Goal: Information Seeking & Learning: Learn about a topic

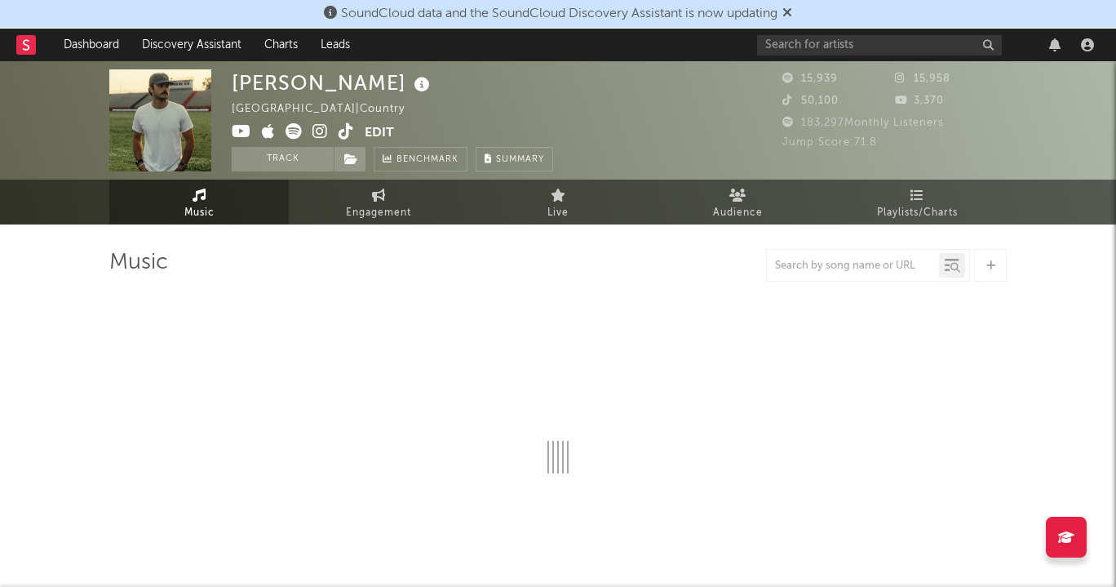
select select "6m"
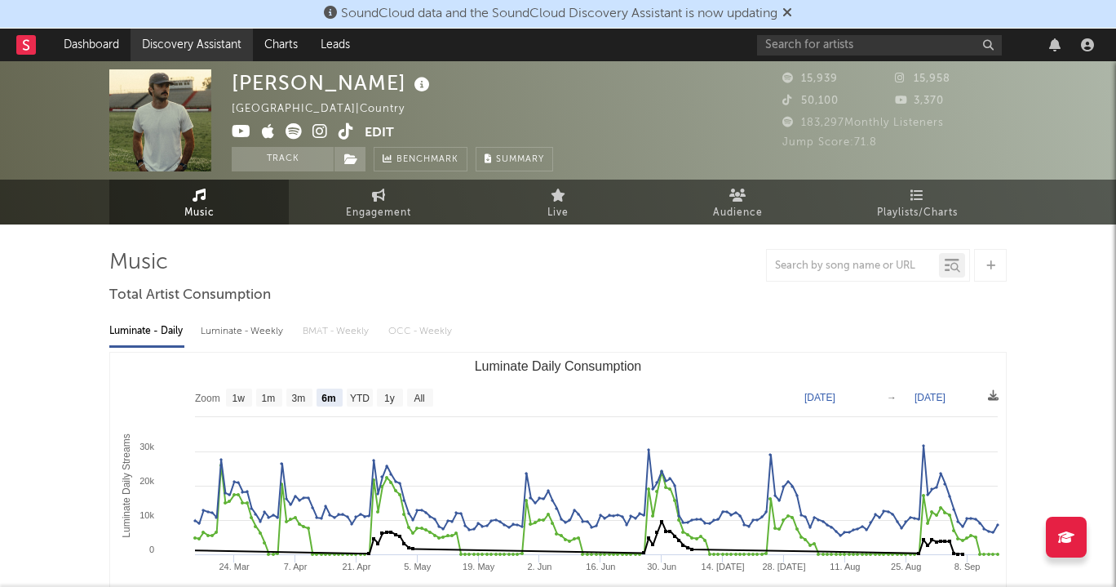
click at [193, 54] on link "Discovery Assistant" at bounding box center [192, 45] width 122 height 33
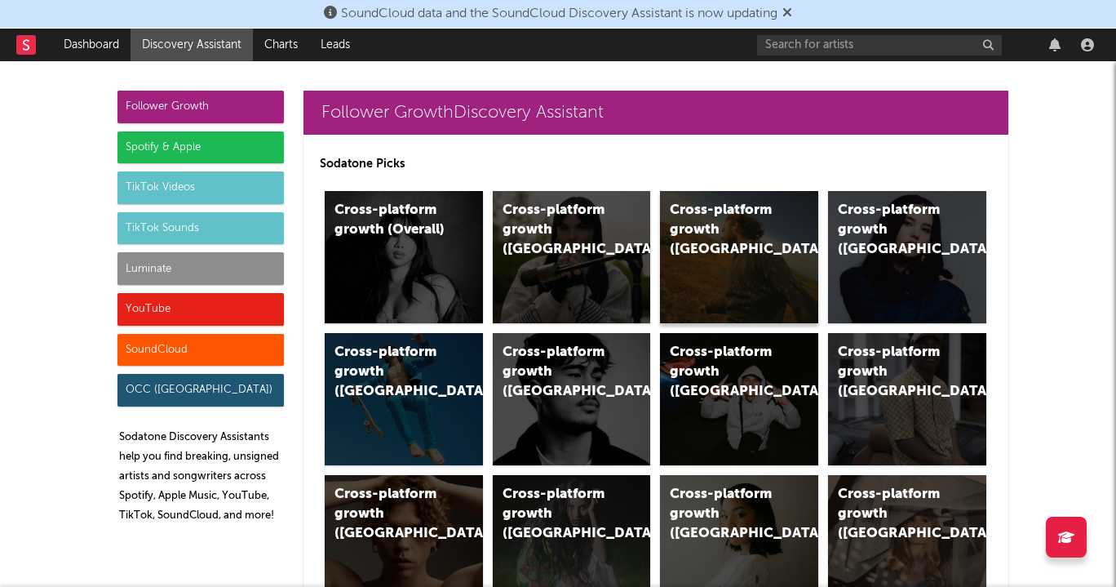
click at [727, 257] on div "Cross-platform growth (US)" at bounding box center [739, 257] width 158 height 132
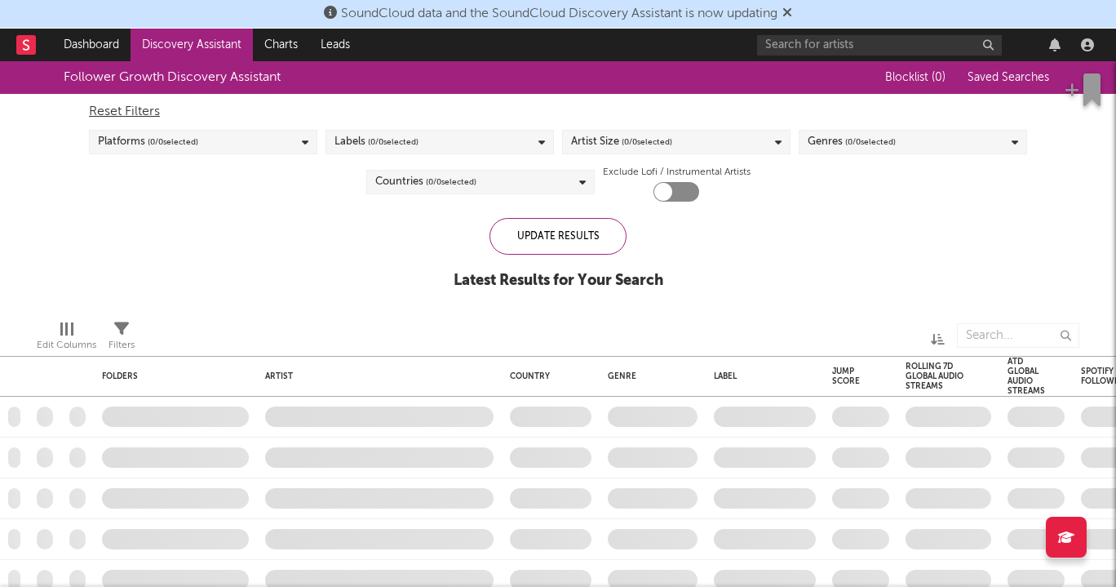
checkbox input "true"
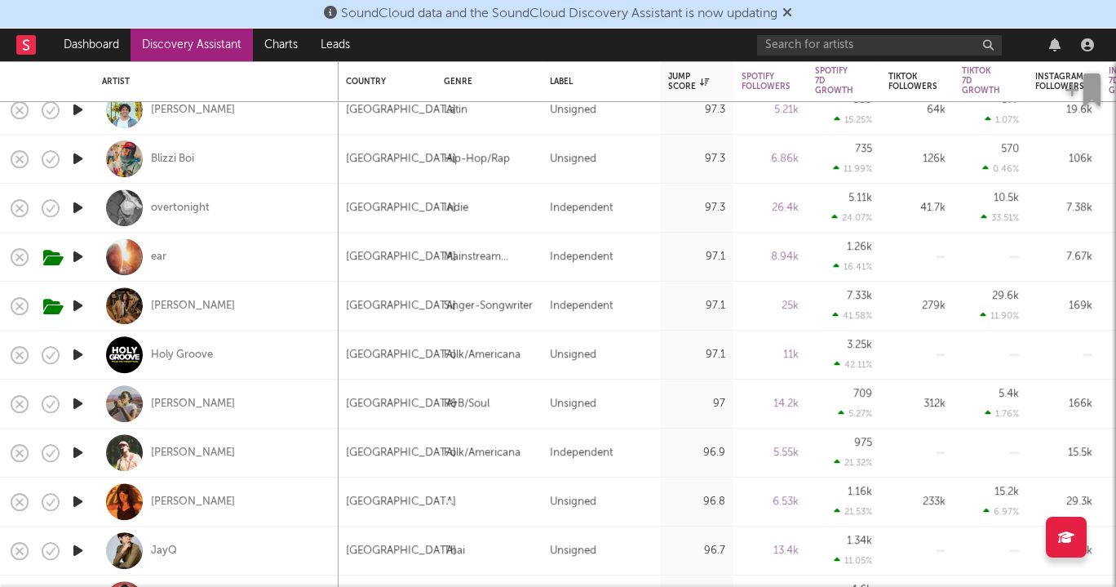
click at [216, 458] on div "William Toll" at bounding box center [216, 452] width 229 height 48
select select "1w"
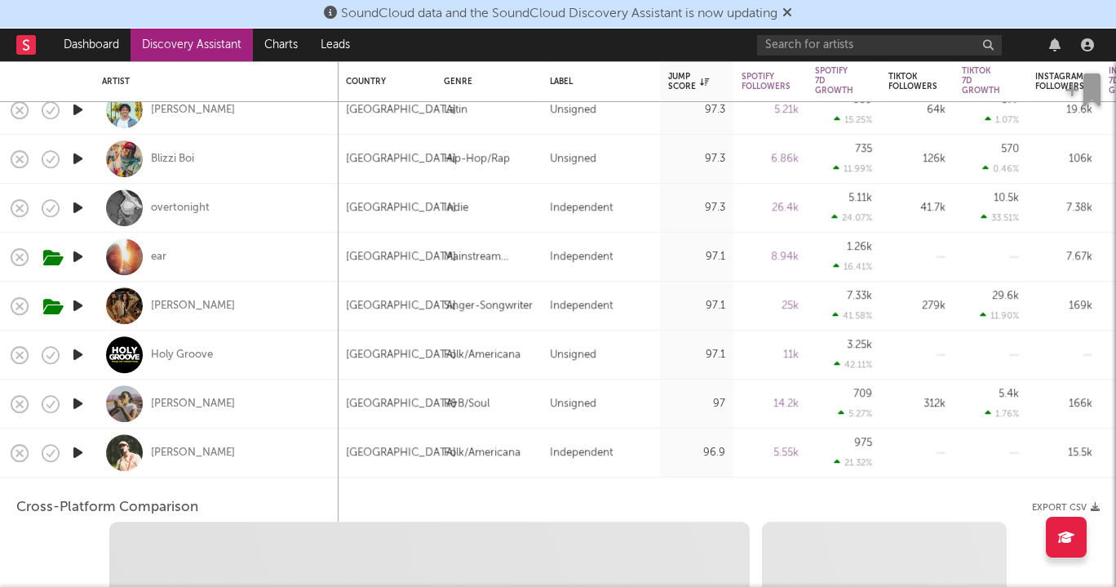
select select "1w"
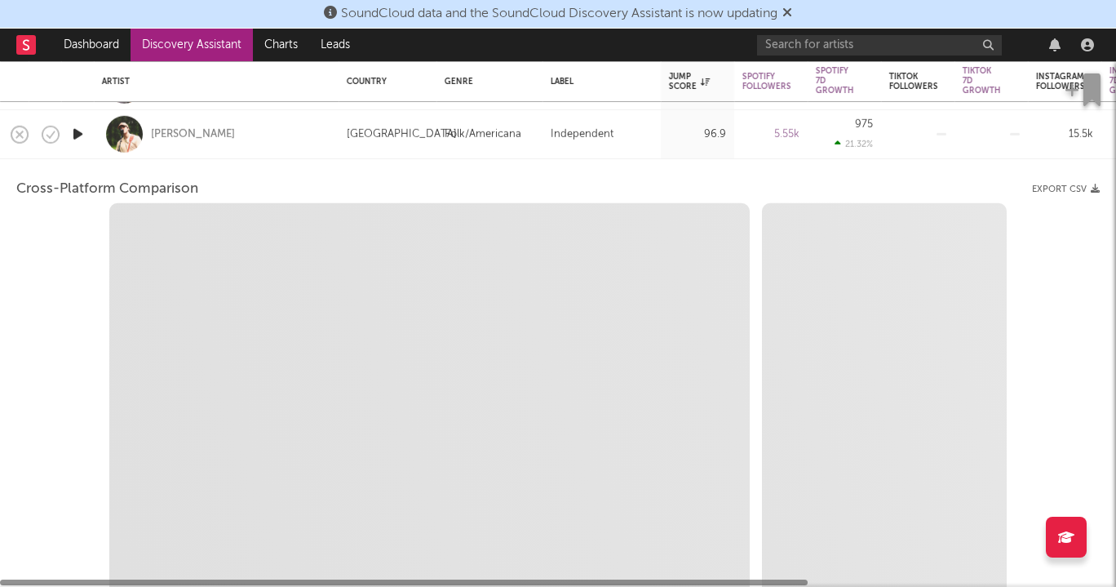
select select "1m"
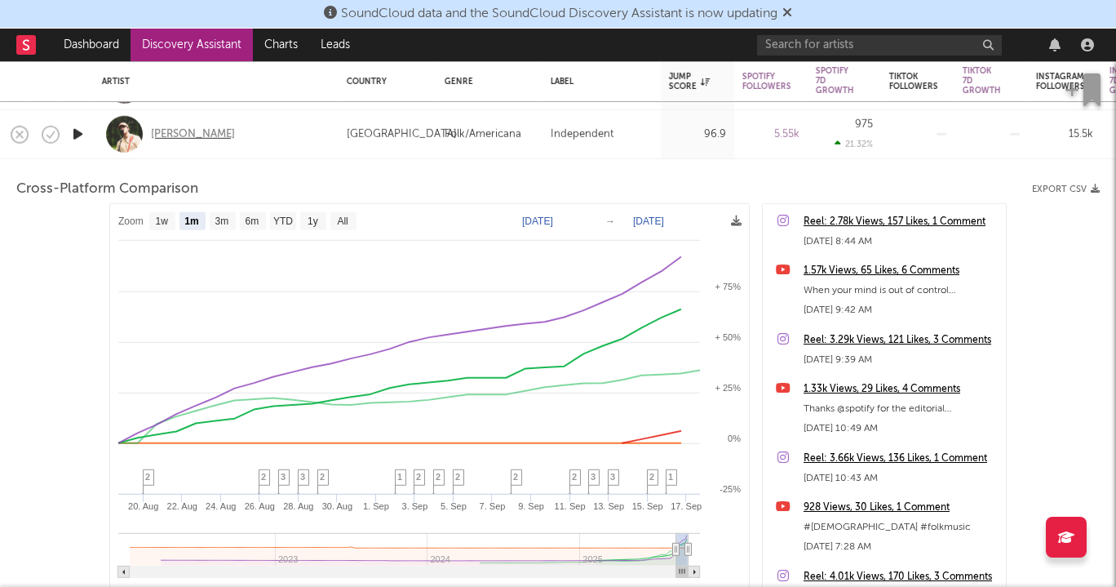
click at [184, 135] on div "William Toll" at bounding box center [193, 134] width 84 height 15
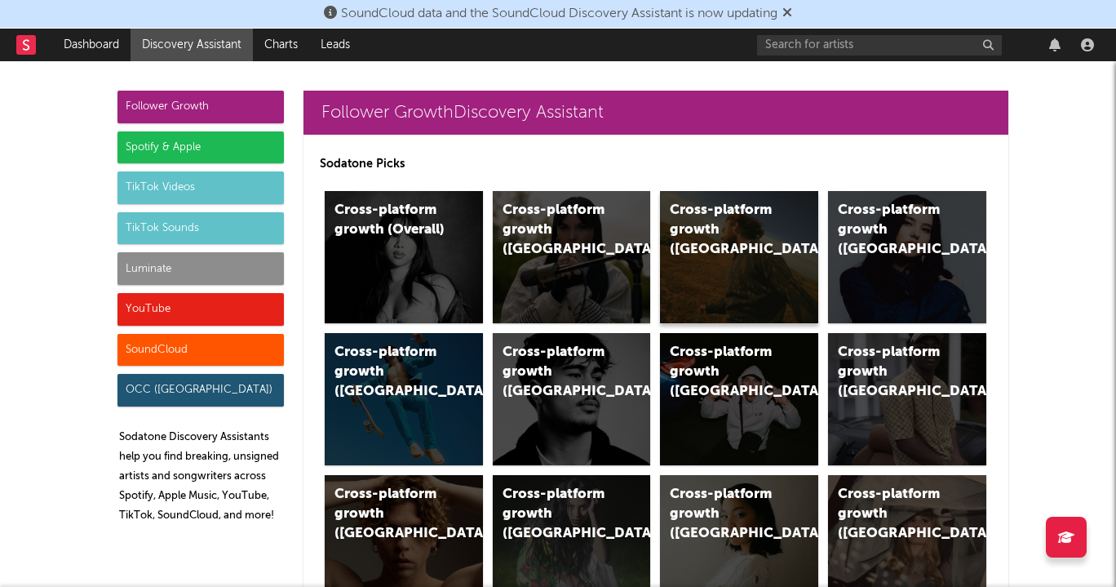
click at [726, 237] on div "Cross-platform growth (US)" at bounding box center [725, 230] width 111 height 59
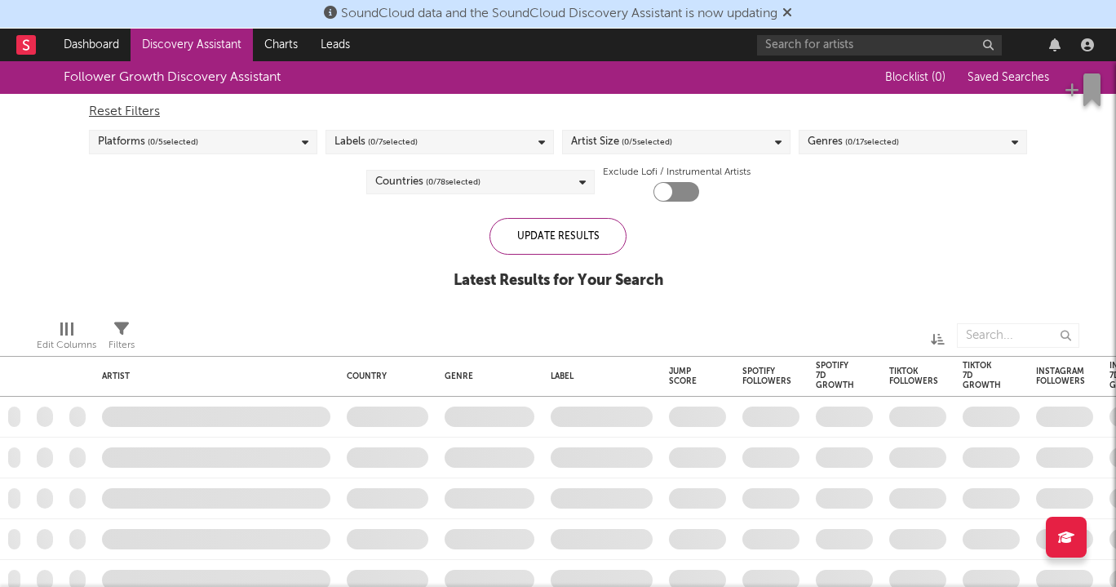
checkbox input "true"
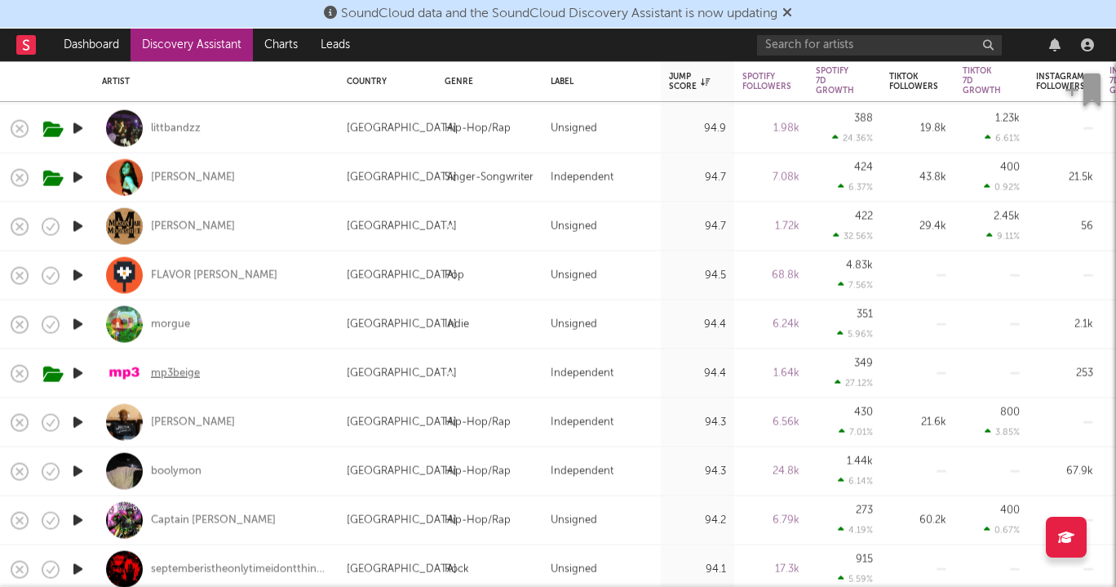
click at [189, 376] on div "mp3beige" at bounding box center [175, 373] width 49 height 15
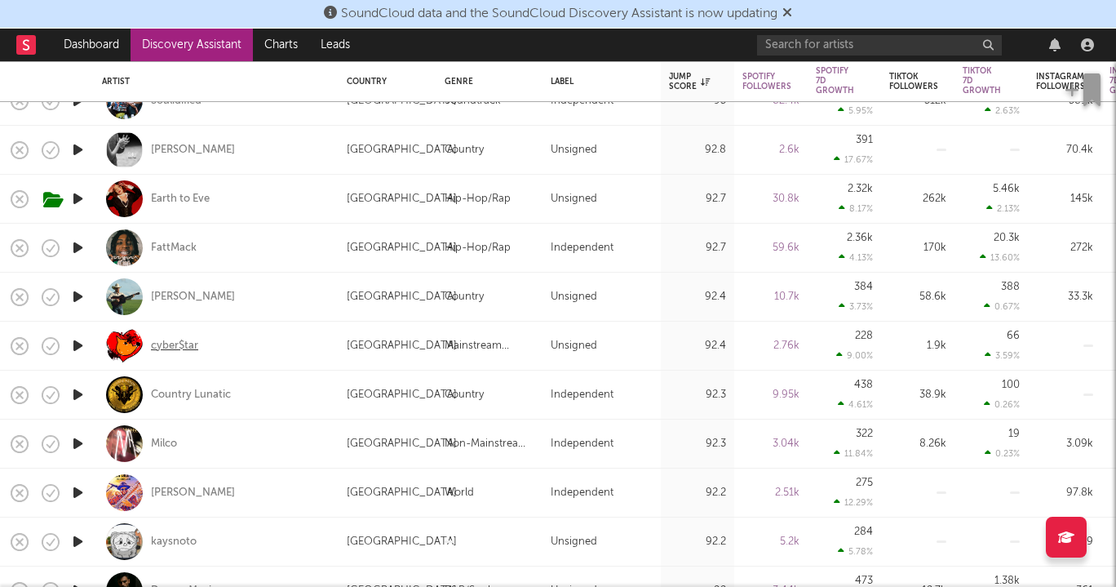
click at [193, 348] on div "cyber$tar" at bounding box center [174, 346] width 47 height 15
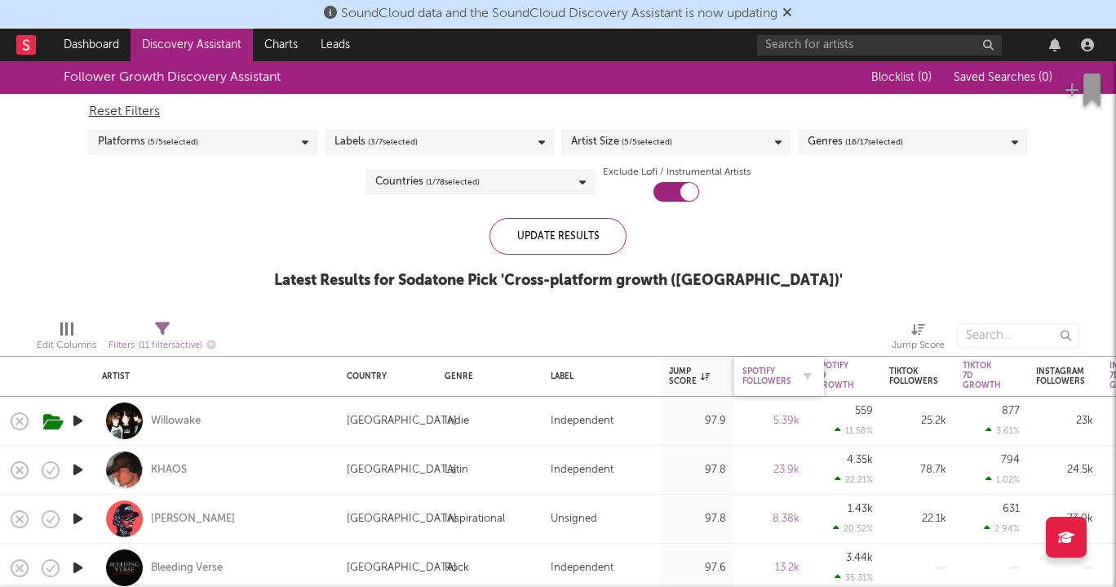
click at [773, 371] on div "Spotify Followers" at bounding box center [767, 376] width 49 height 20
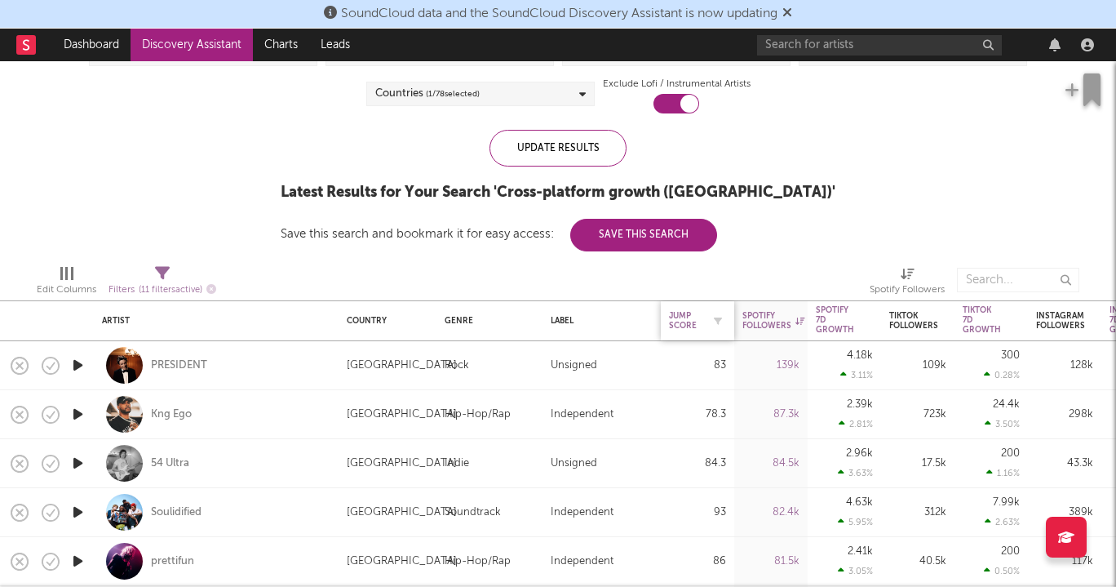
click at [694, 322] on div "Jump Score" at bounding box center [685, 321] width 33 height 20
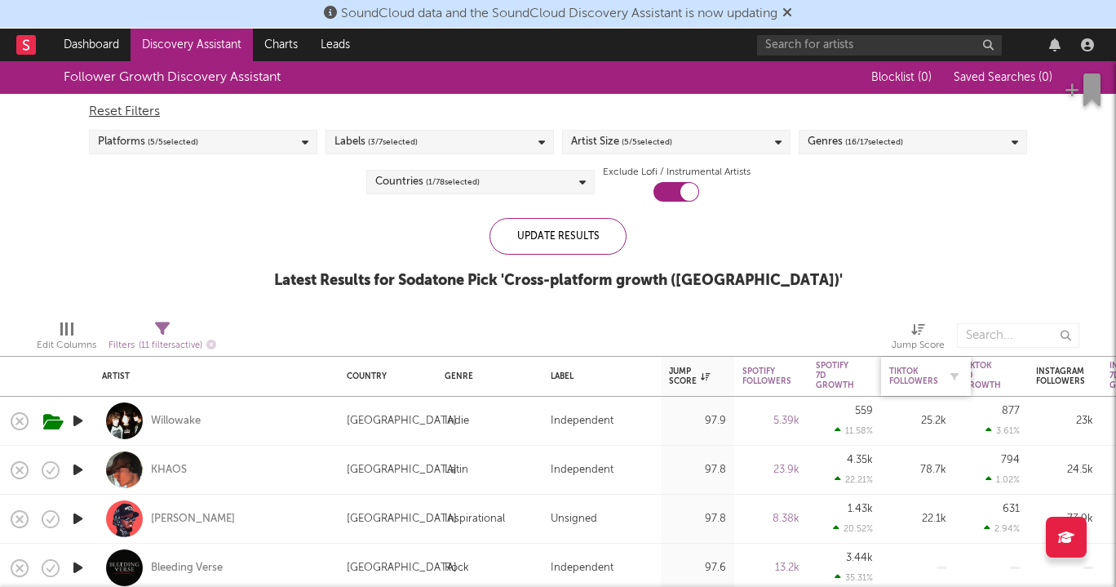
click at [914, 368] on div "Tiktok Followers" at bounding box center [914, 376] width 49 height 20
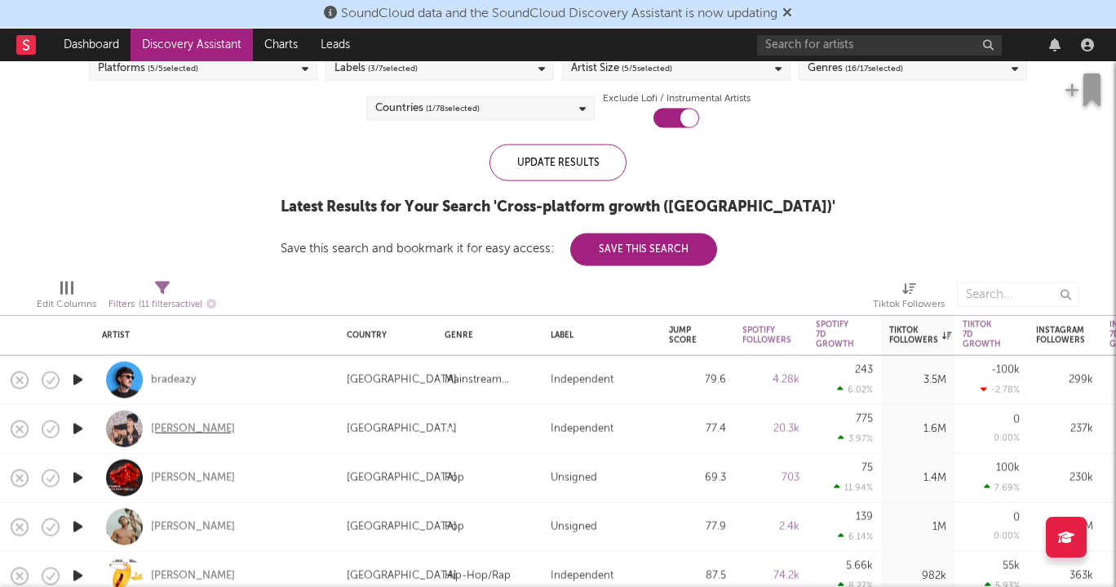
click at [199, 424] on div "Sasha Allen" at bounding box center [193, 428] width 84 height 15
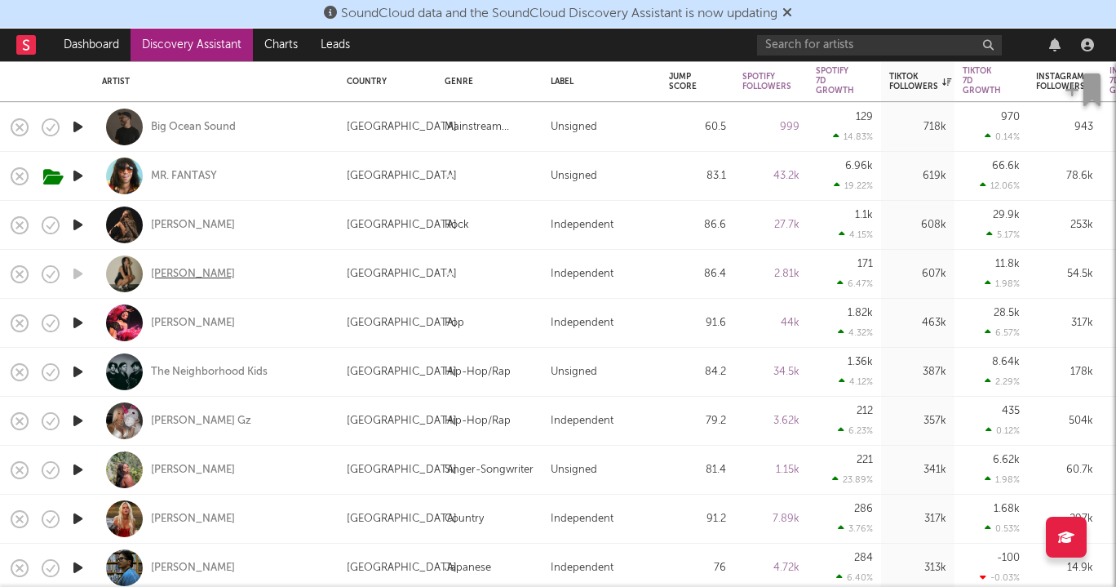
click at [190, 269] on div "Hailey Picardi" at bounding box center [193, 274] width 84 height 15
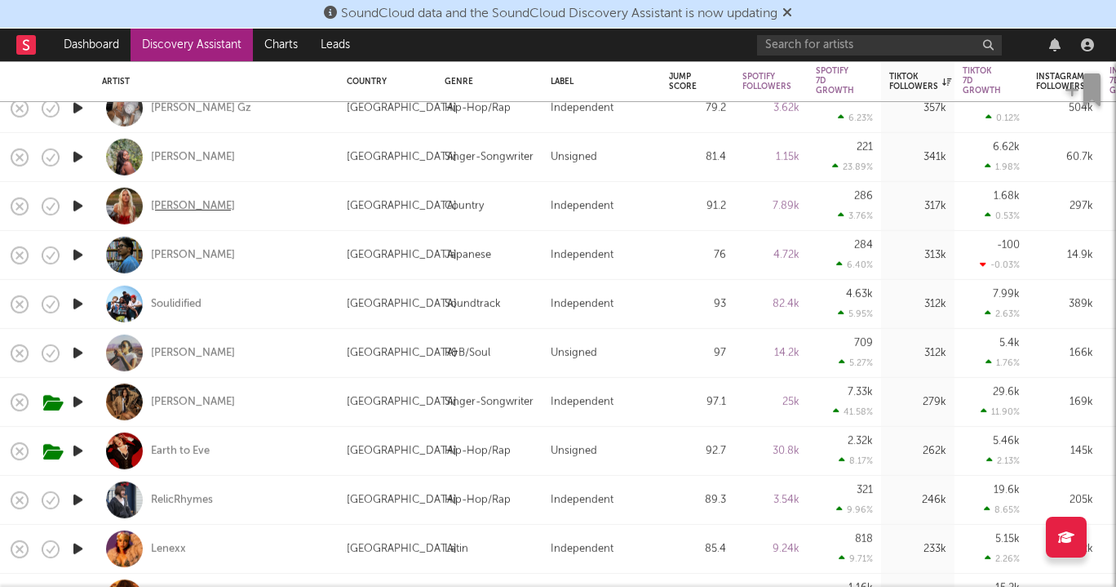
click at [172, 203] on div "Jas Von" at bounding box center [193, 205] width 84 height 15
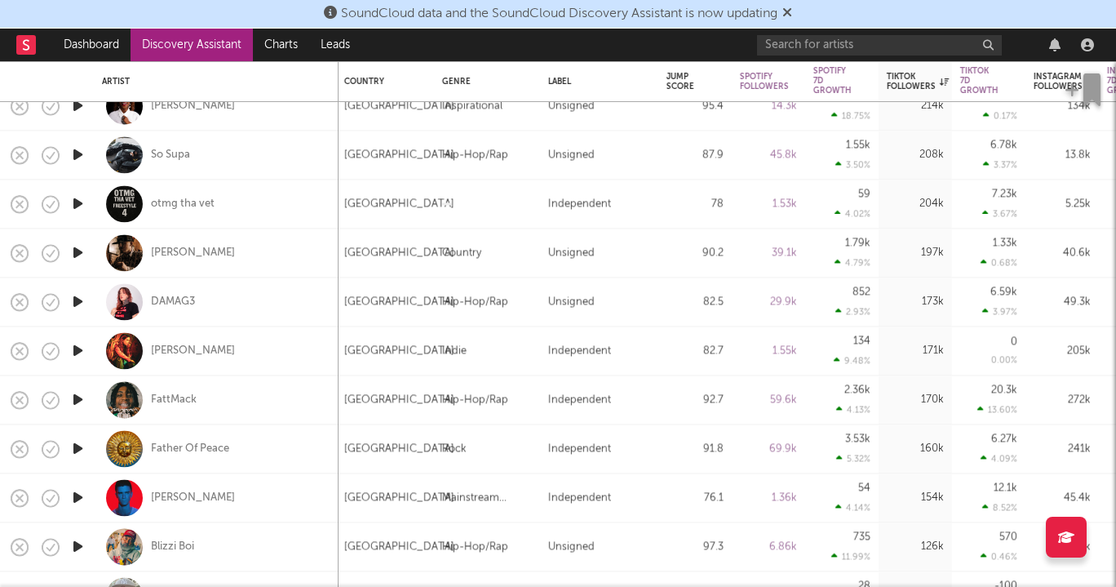
click at [23, 397] on icon "button" at bounding box center [19, 399] width 23 height 23
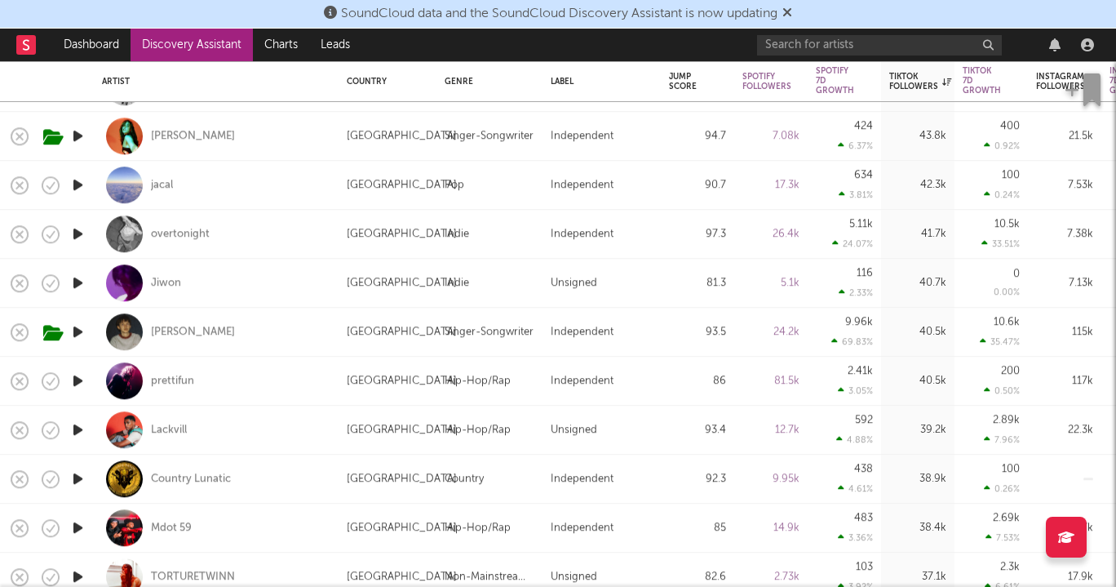
click at [145, 390] on div "prettifun" at bounding box center [216, 381] width 229 height 48
select select "1w"
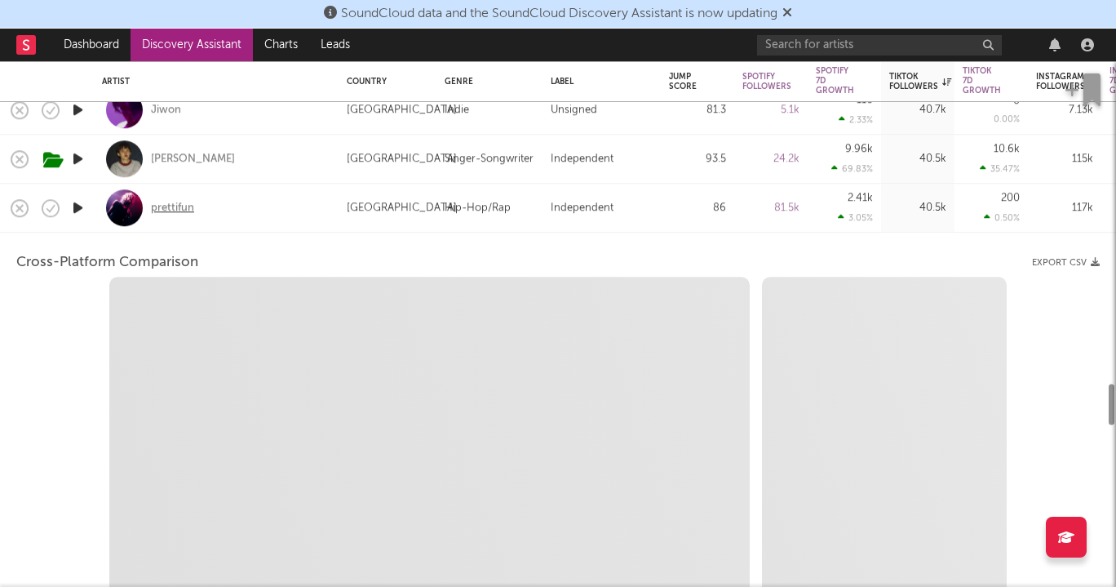
select select "6m"
click at [162, 202] on div "prettifun" at bounding box center [172, 208] width 43 height 15
select select "1m"
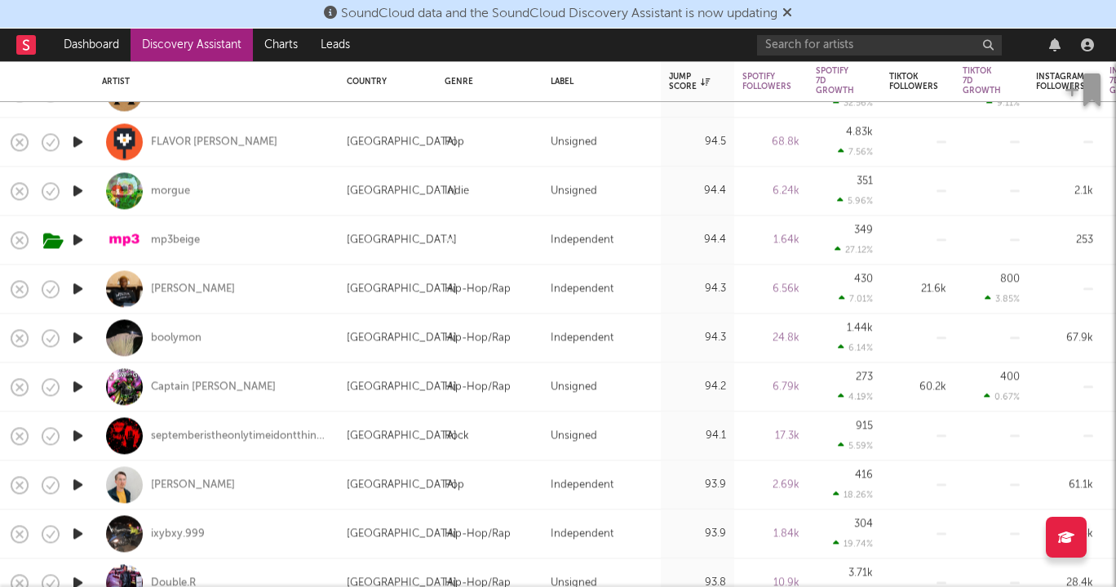
click at [238, 272] on div "CHRIS CASEY" at bounding box center [216, 288] width 229 height 48
select select "1w"
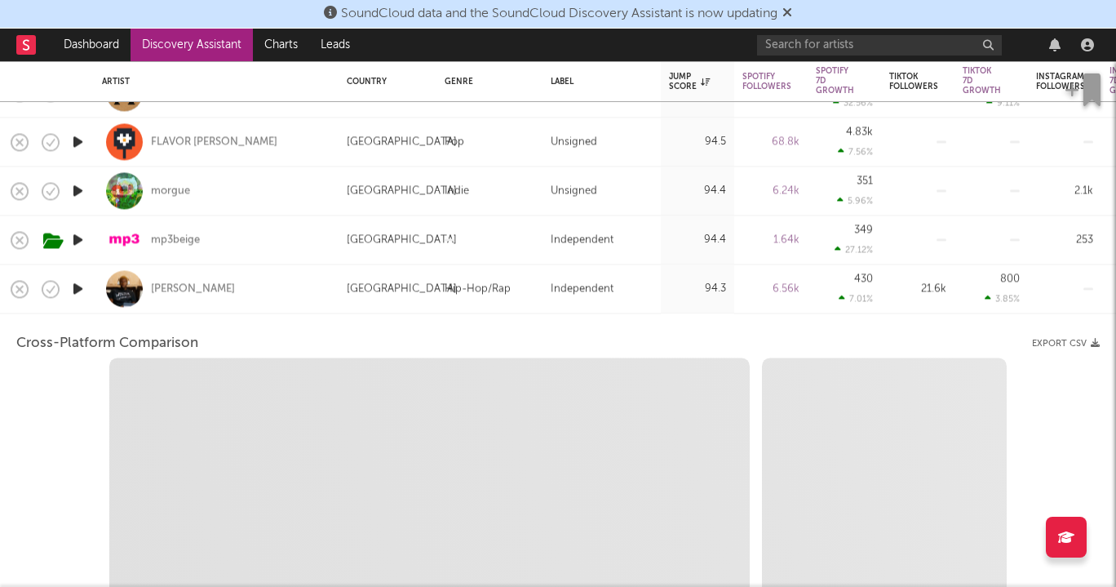
select select "6m"
click at [205, 273] on div "CHRIS CASEY" at bounding box center [216, 288] width 229 height 48
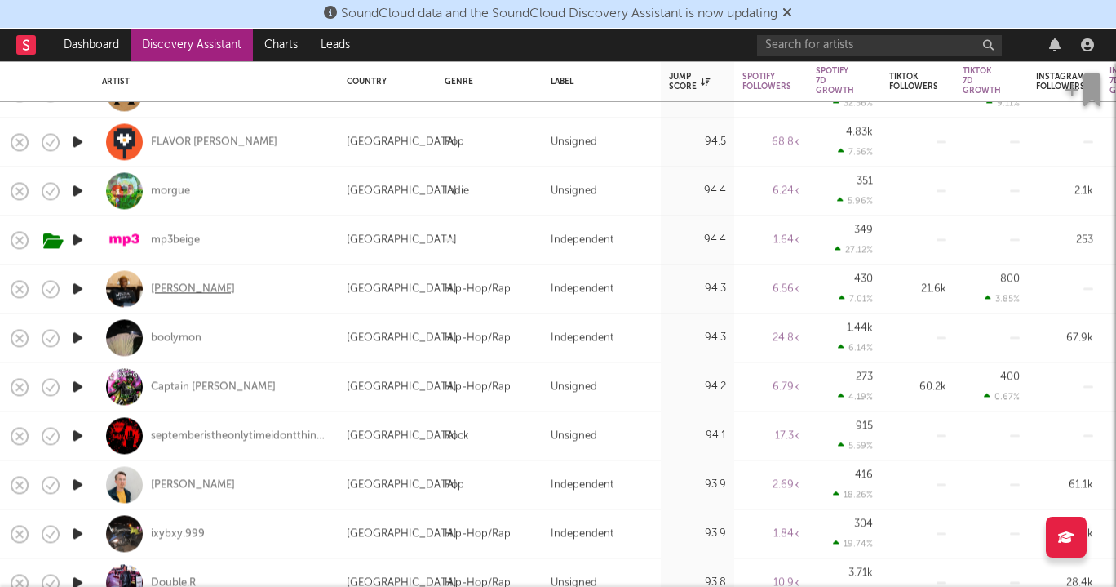
click at [202, 286] on div "CHRIS CASEY" at bounding box center [193, 289] width 84 height 15
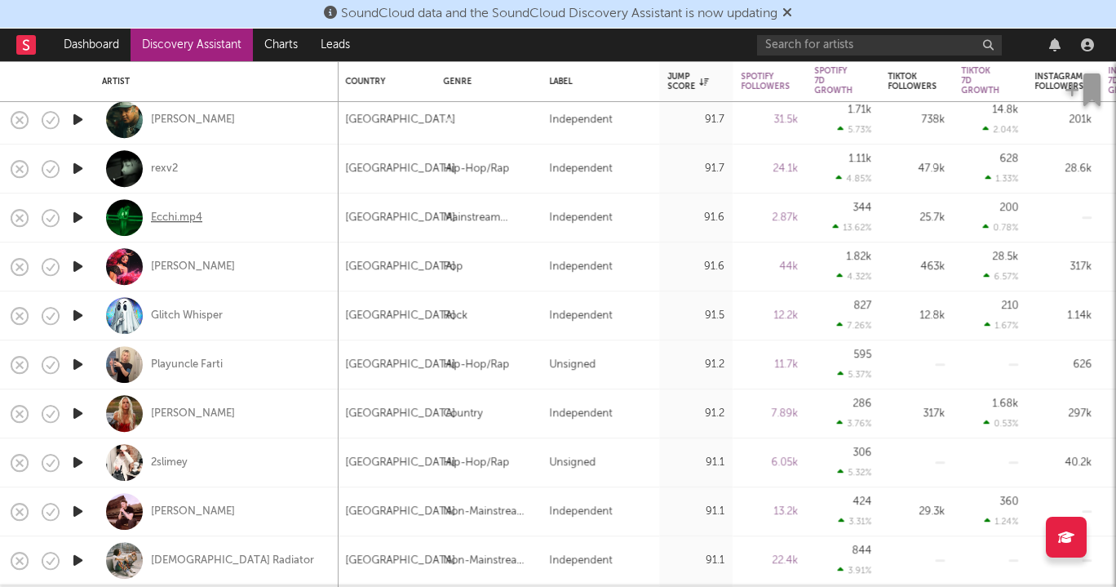
click at [185, 213] on div "Ecchi.mp4" at bounding box center [176, 218] width 51 height 15
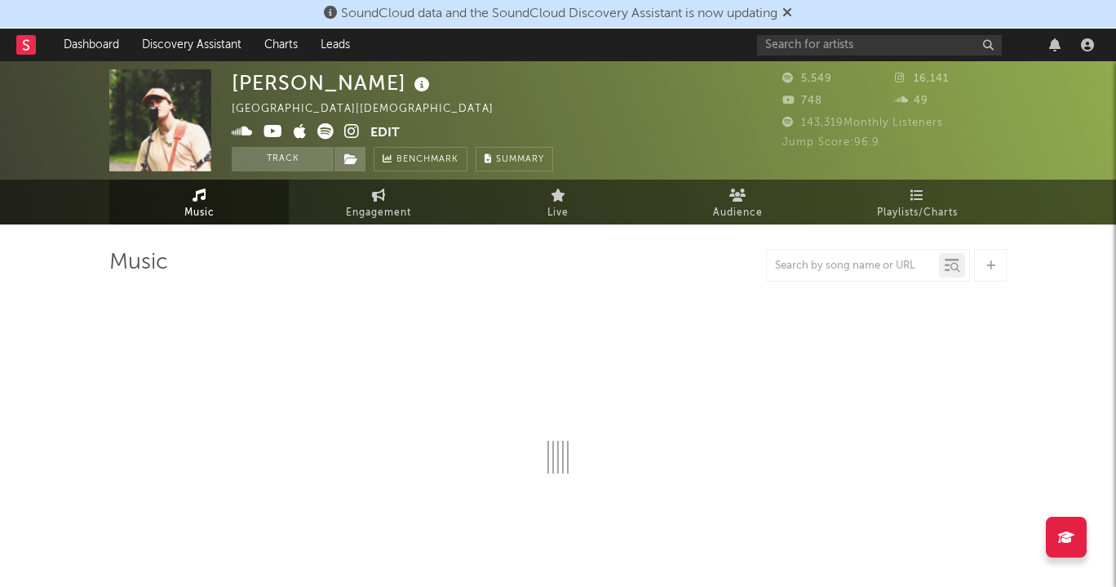
select select "1w"
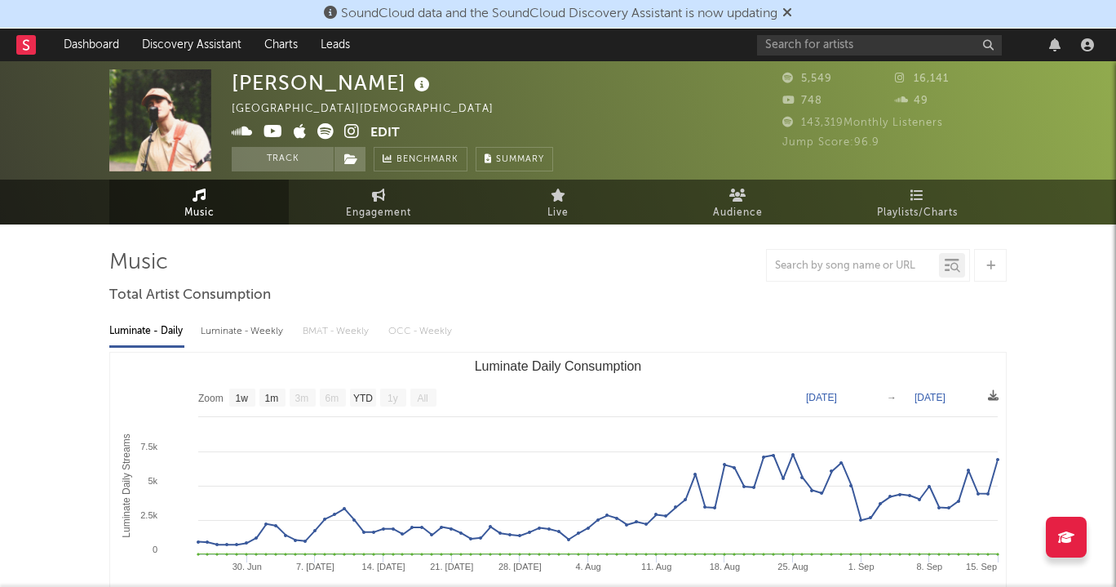
click at [346, 129] on icon at bounding box center [352, 131] width 16 height 16
click at [357, 127] on icon at bounding box center [352, 131] width 16 height 16
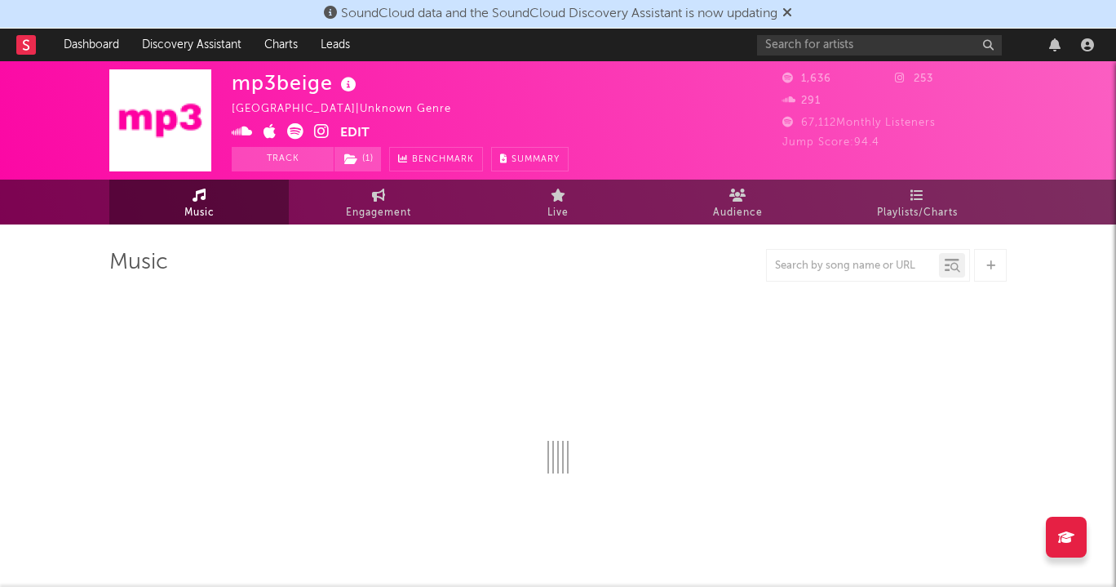
select select "1w"
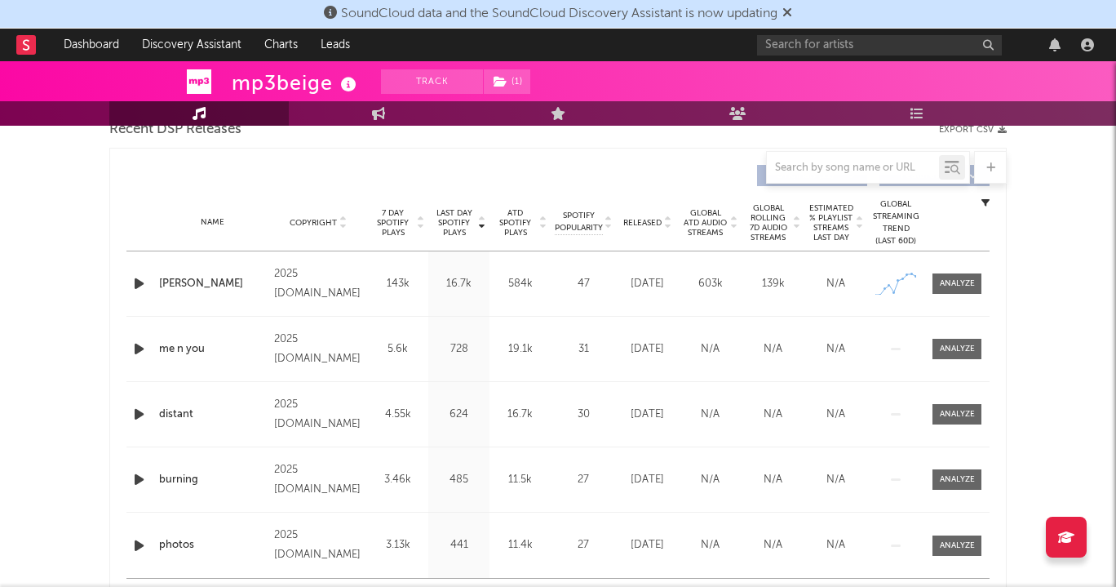
scroll to position [593, 0]
click at [477, 218] on div at bounding box center [481, 221] width 10 height 29
click at [484, 222] on icon at bounding box center [481, 225] width 8 height 7
click at [484, 219] on icon at bounding box center [481, 218] width 8 height 7
click at [484, 222] on icon at bounding box center [481, 225] width 8 height 7
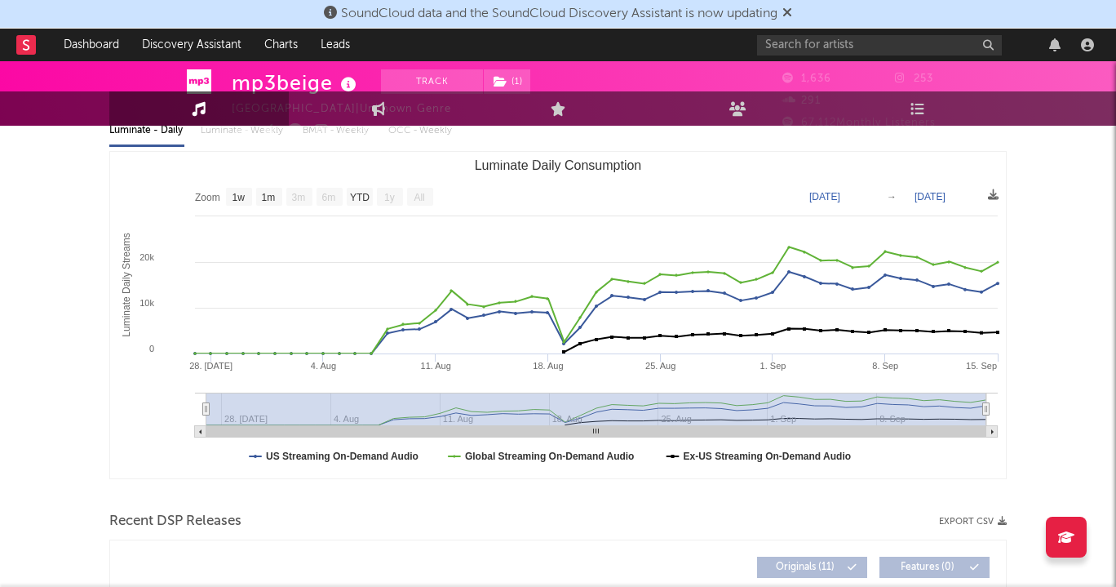
scroll to position [0, 0]
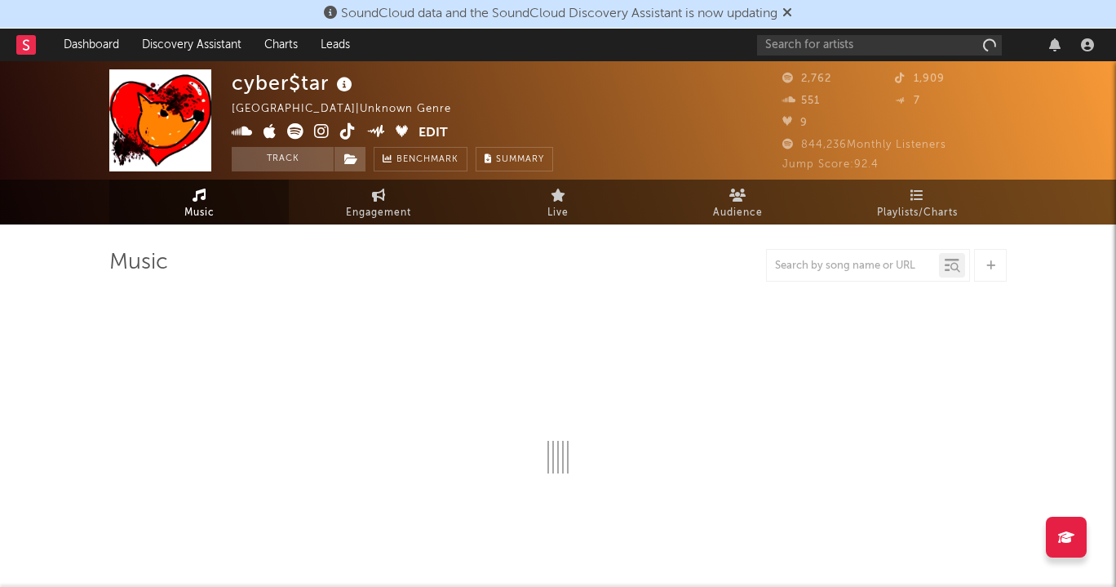
select select "1w"
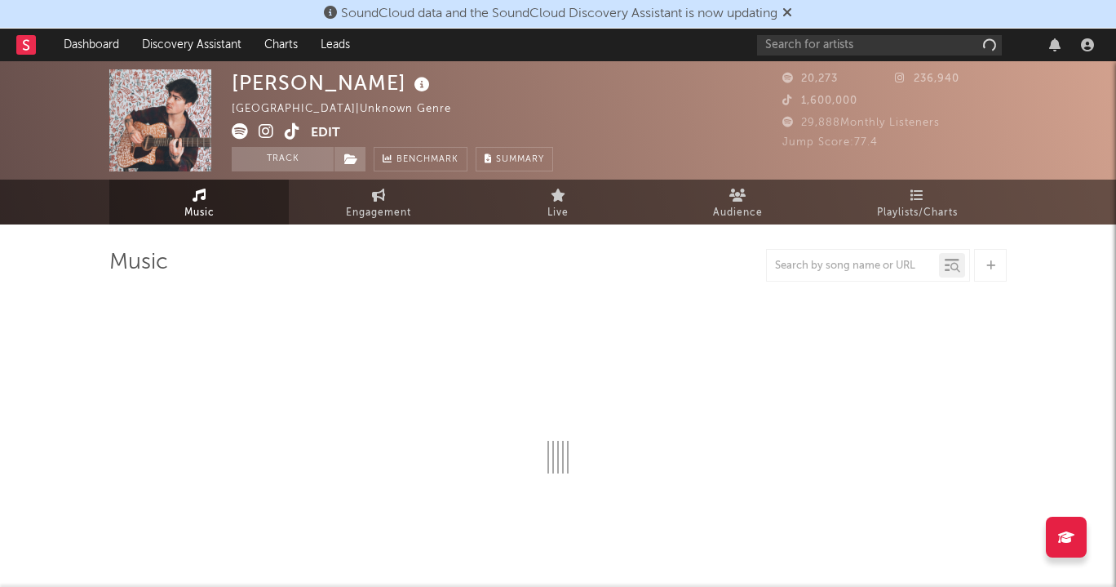
select select "6m"
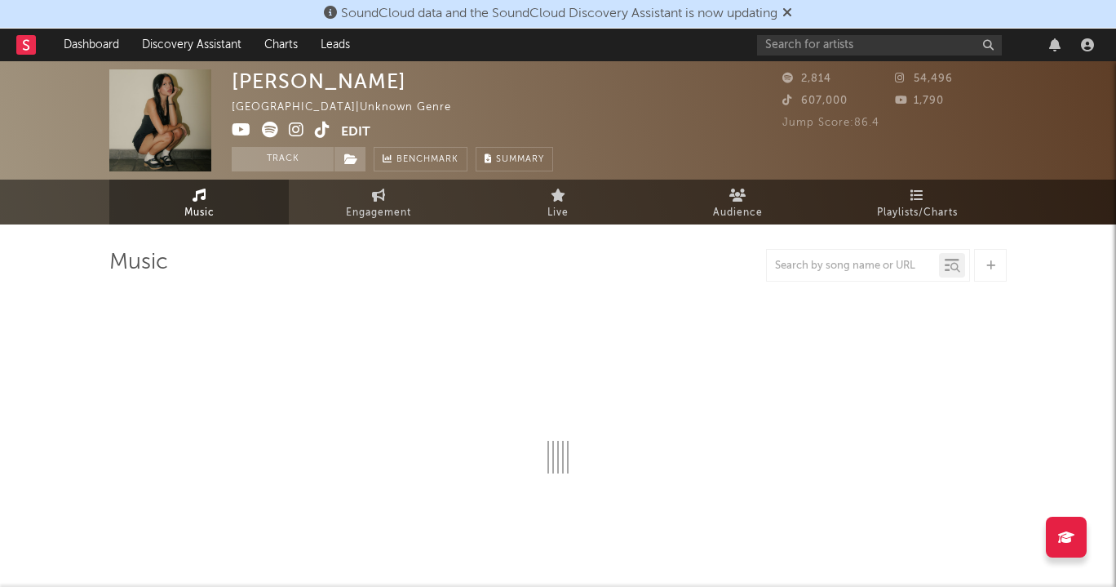
select select "1w"
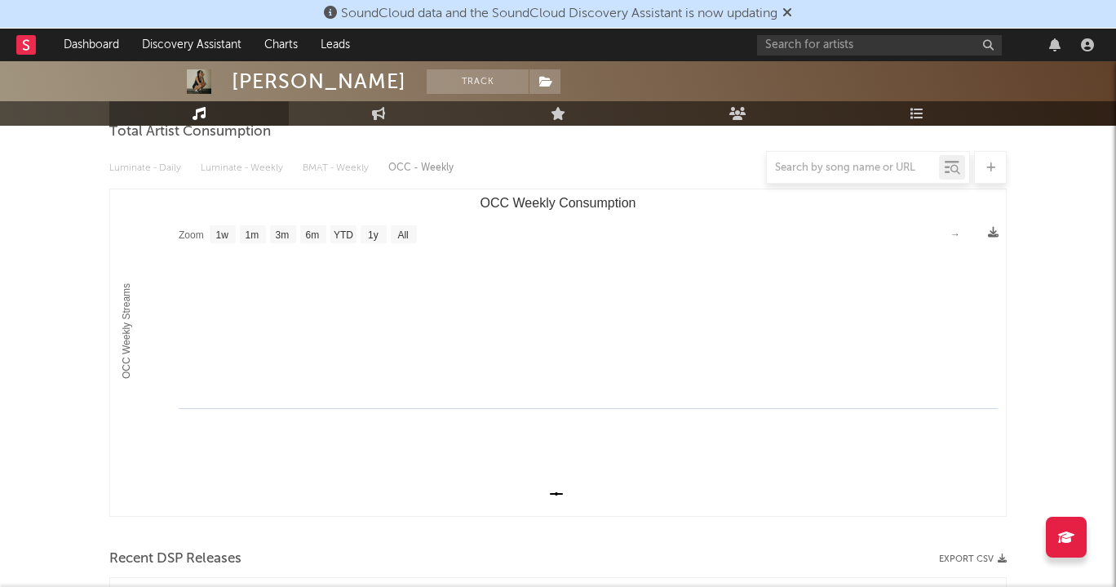
scroll to position [163, 0]
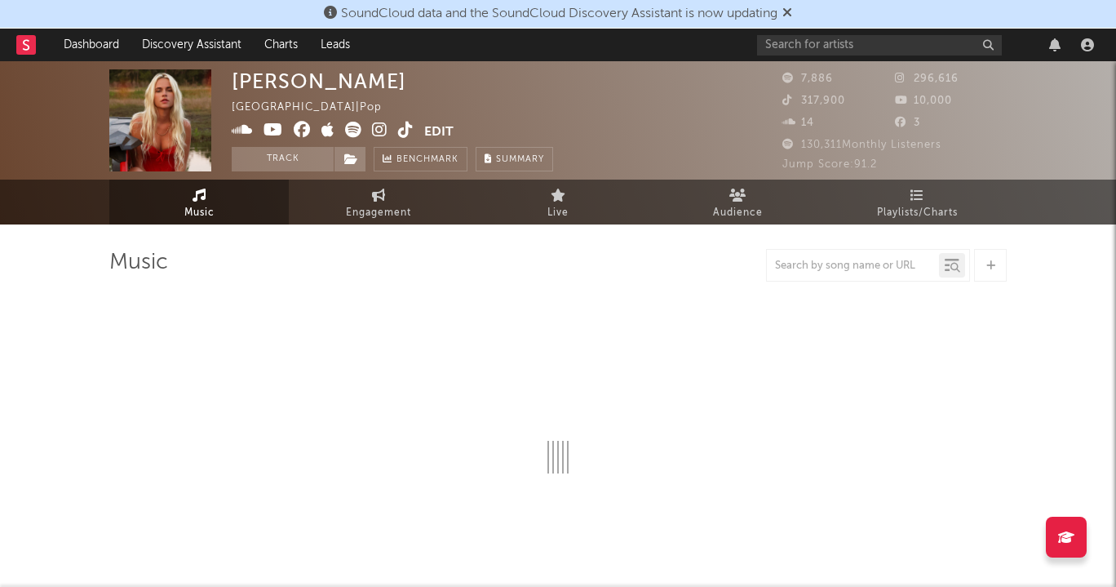
select select "6m"
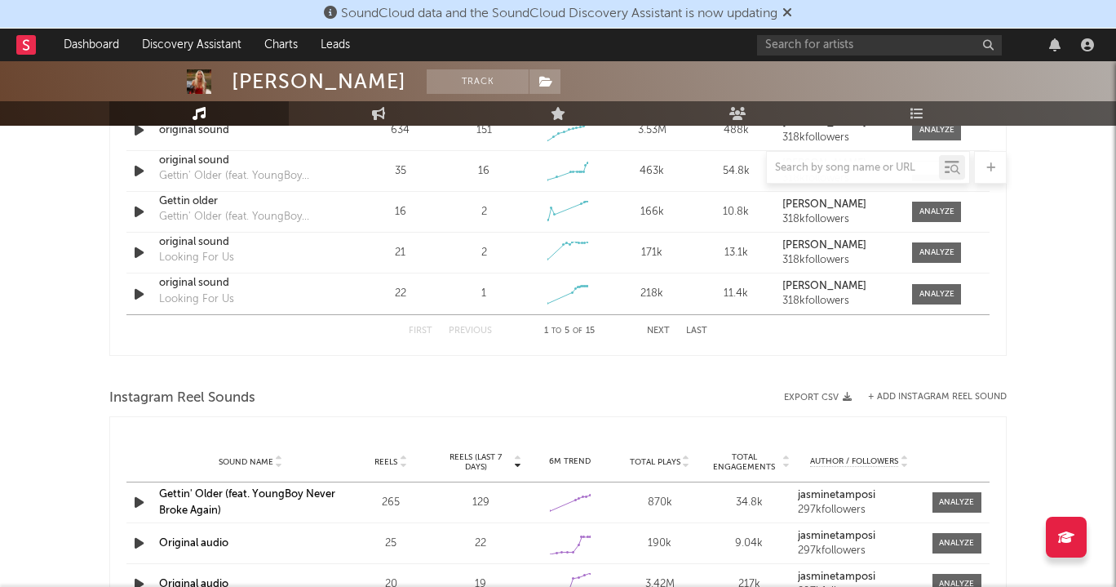
scroll to position [1269, 0]
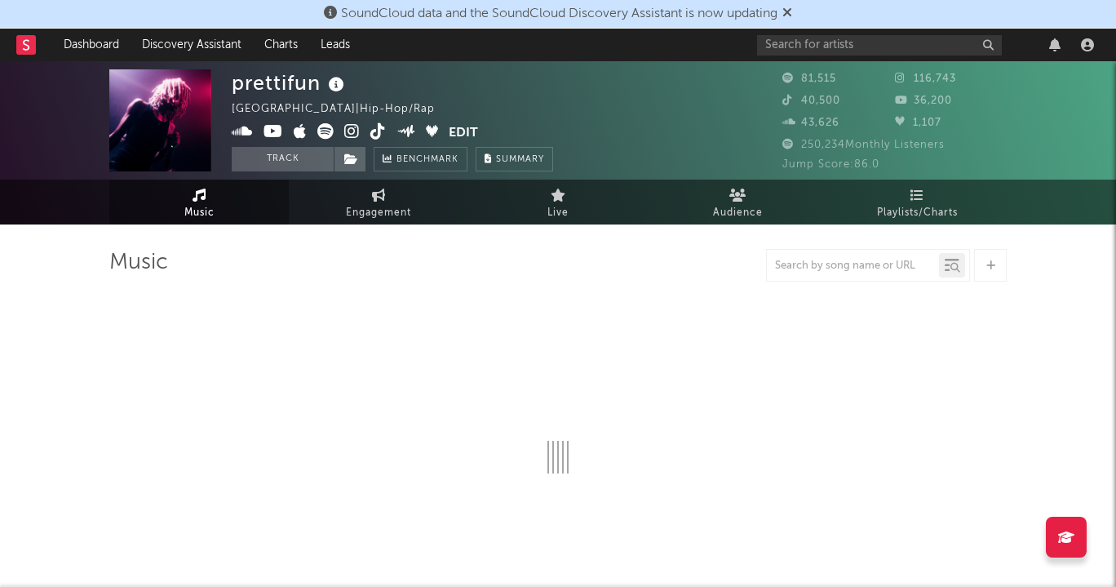
select select "6m"
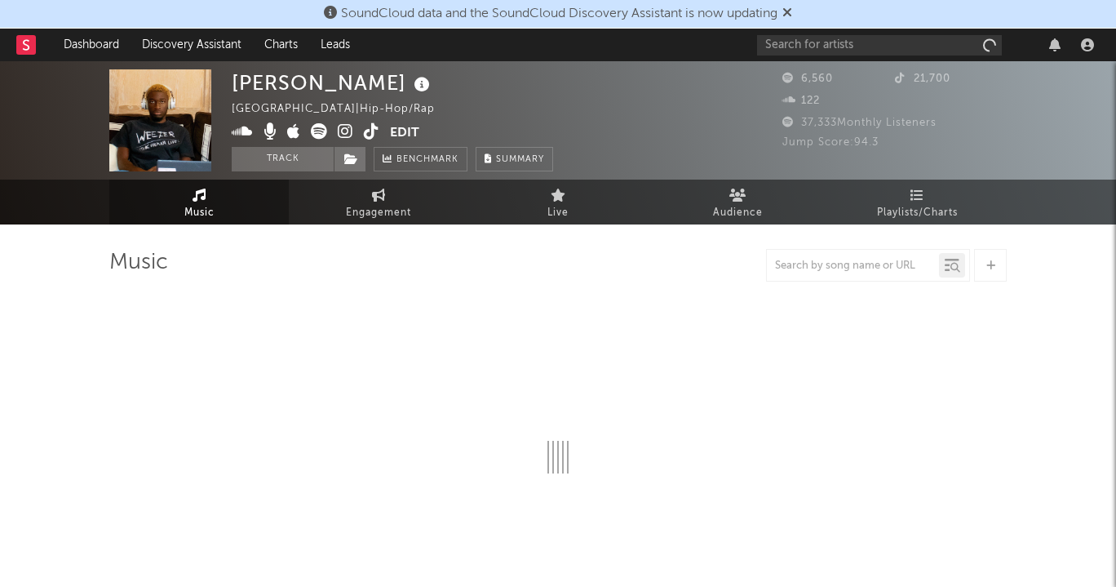
select select "6m"
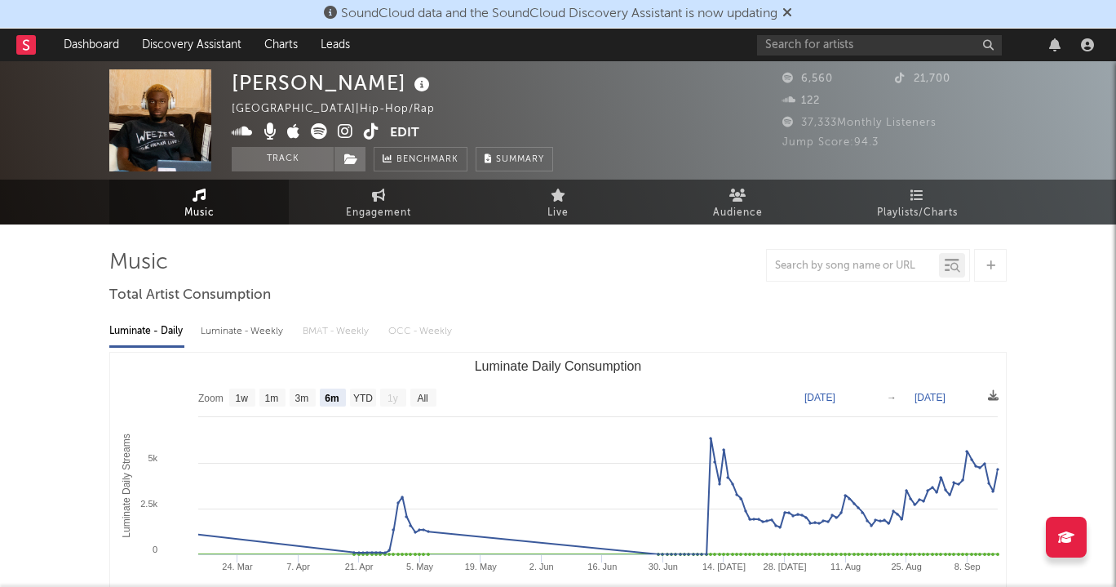
click at [344, 132] on icon at bounding box center [346, 131] width 16 height 16
click at [314, 132] on icon at bounding box center [319, 131] width 16 height 16
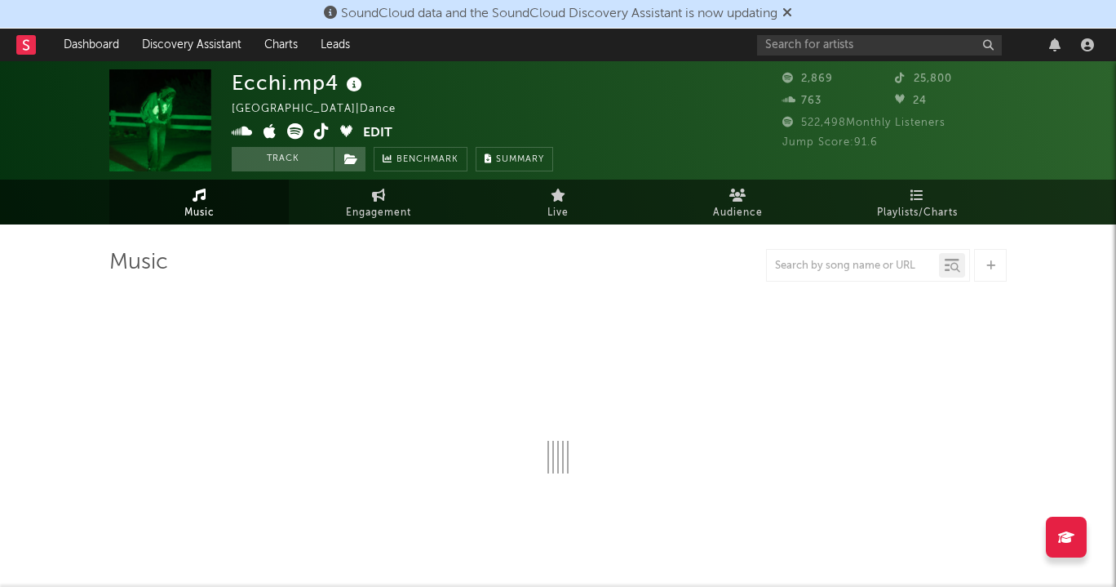
select select "1w"
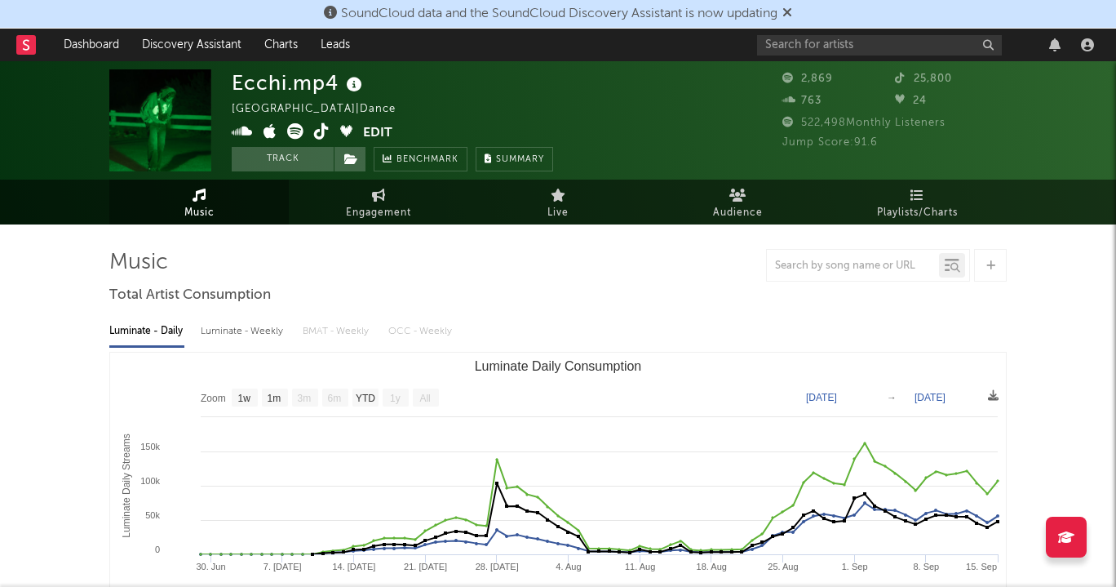
click at [291, 131] on icon at bounding box center [295, 131] width 16 height 16
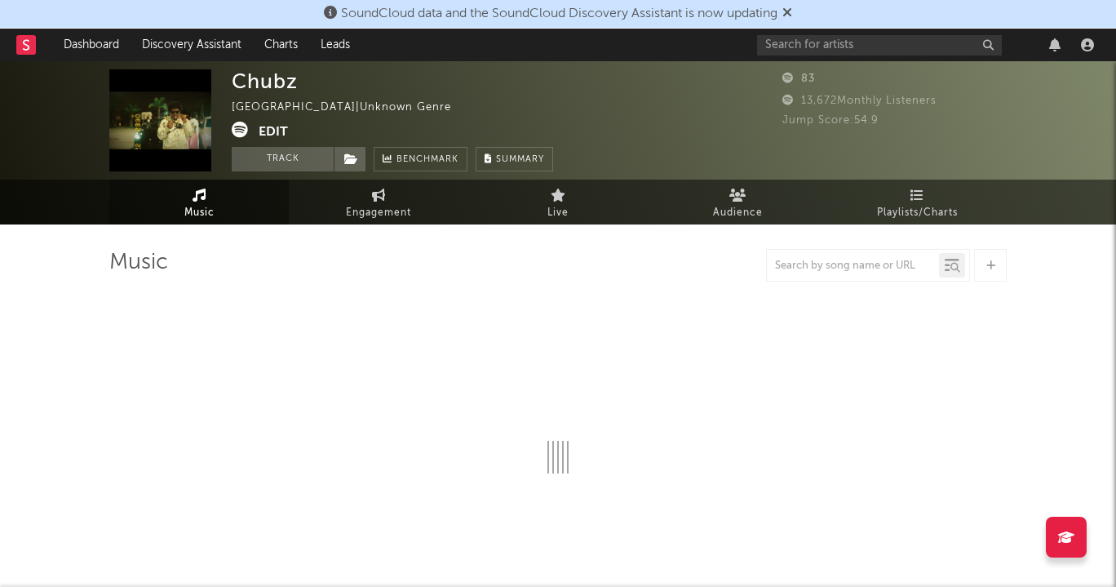
select select "1w"
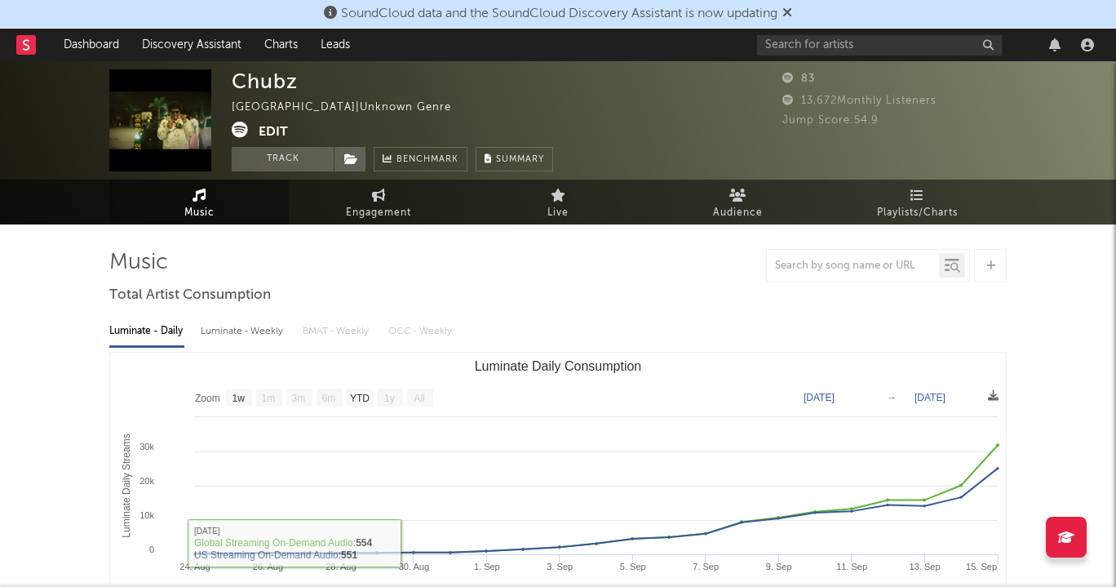
click at [239, 127] on icon at bounding box center [240, 130] width 16 height 16
